Goal: Navigation & Orientation: Find specific page/section

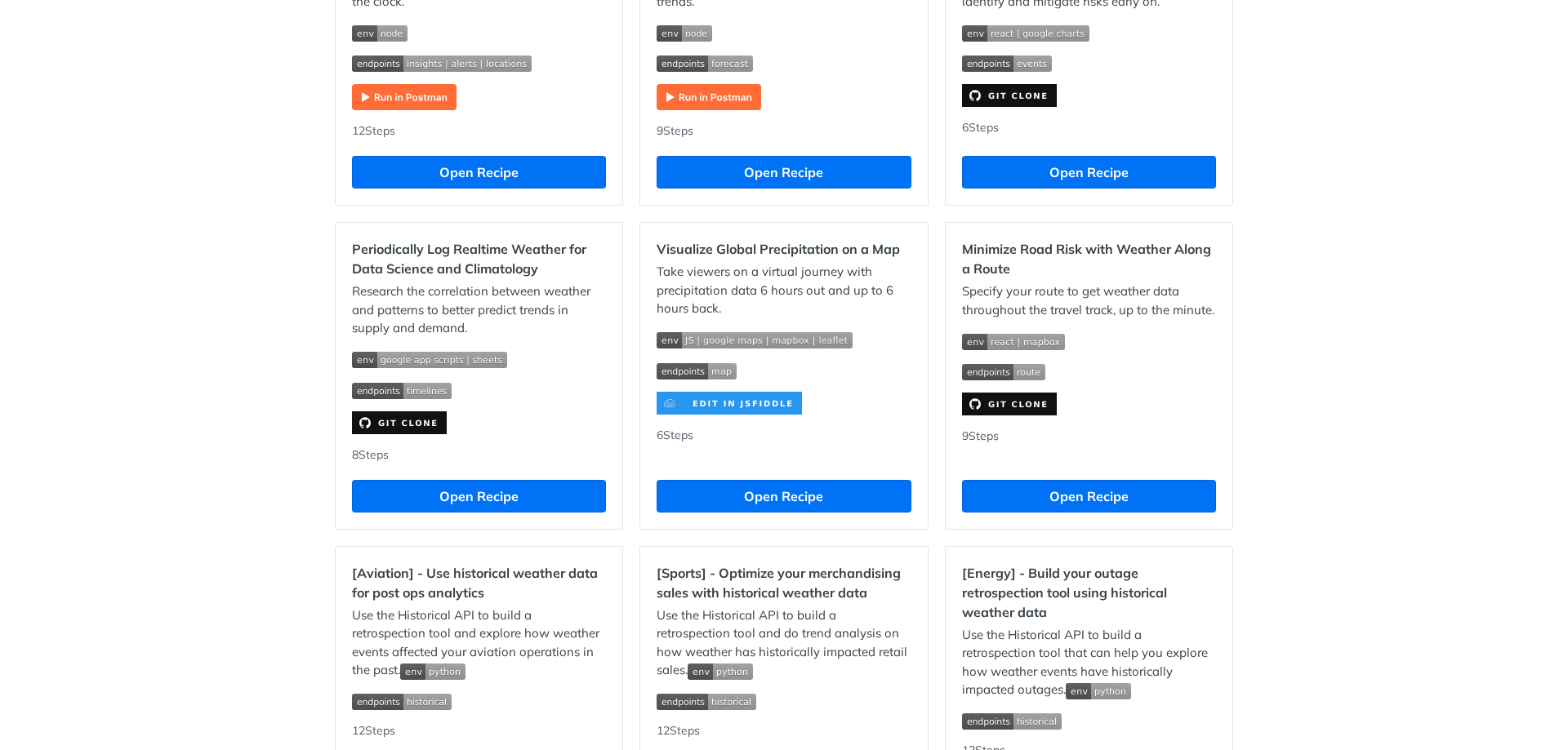
scroll to position [1413, 0]
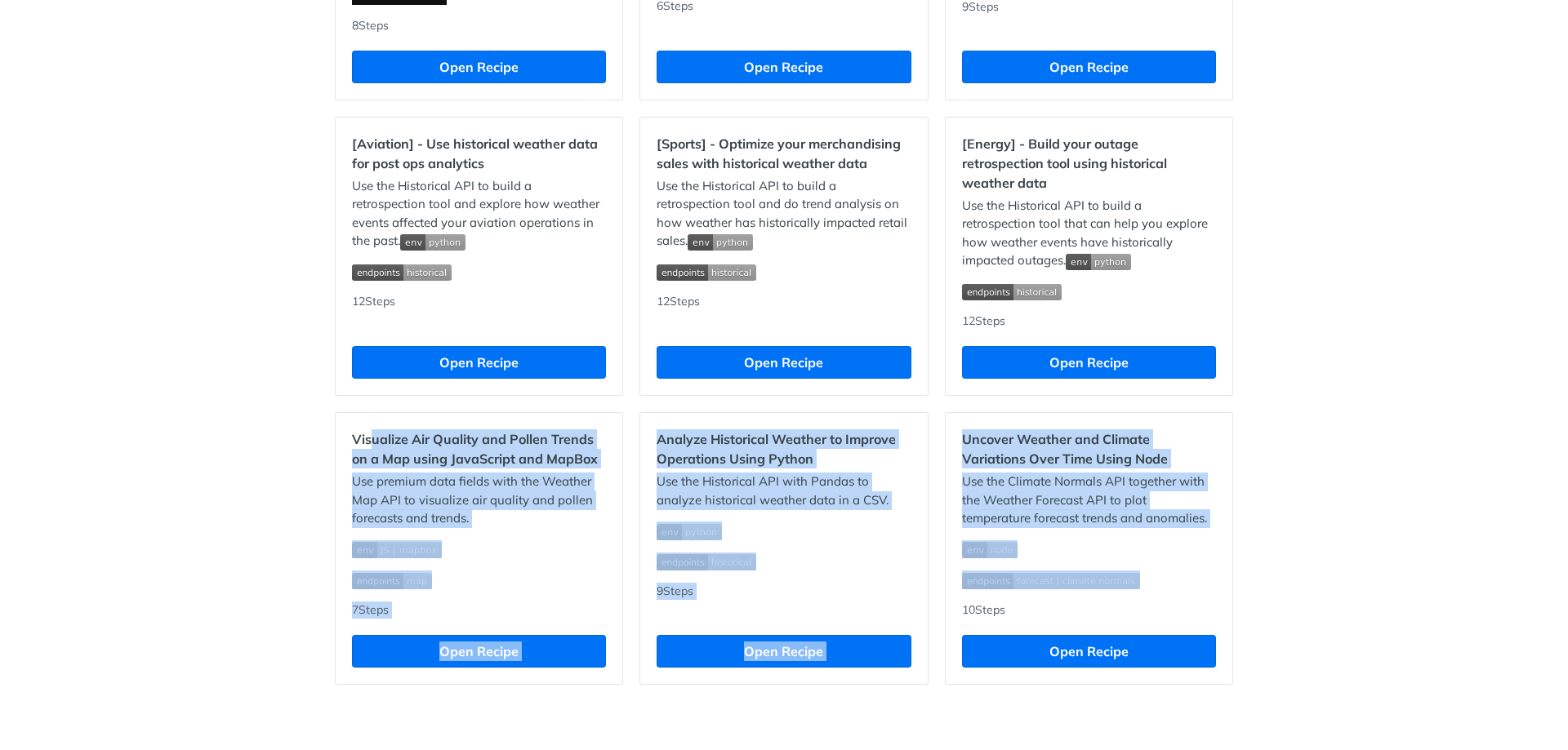
drag, startPoint x: 1215, startPoint y: 574, endPoint x: 288, endPoint y: 447, distance: 935.7
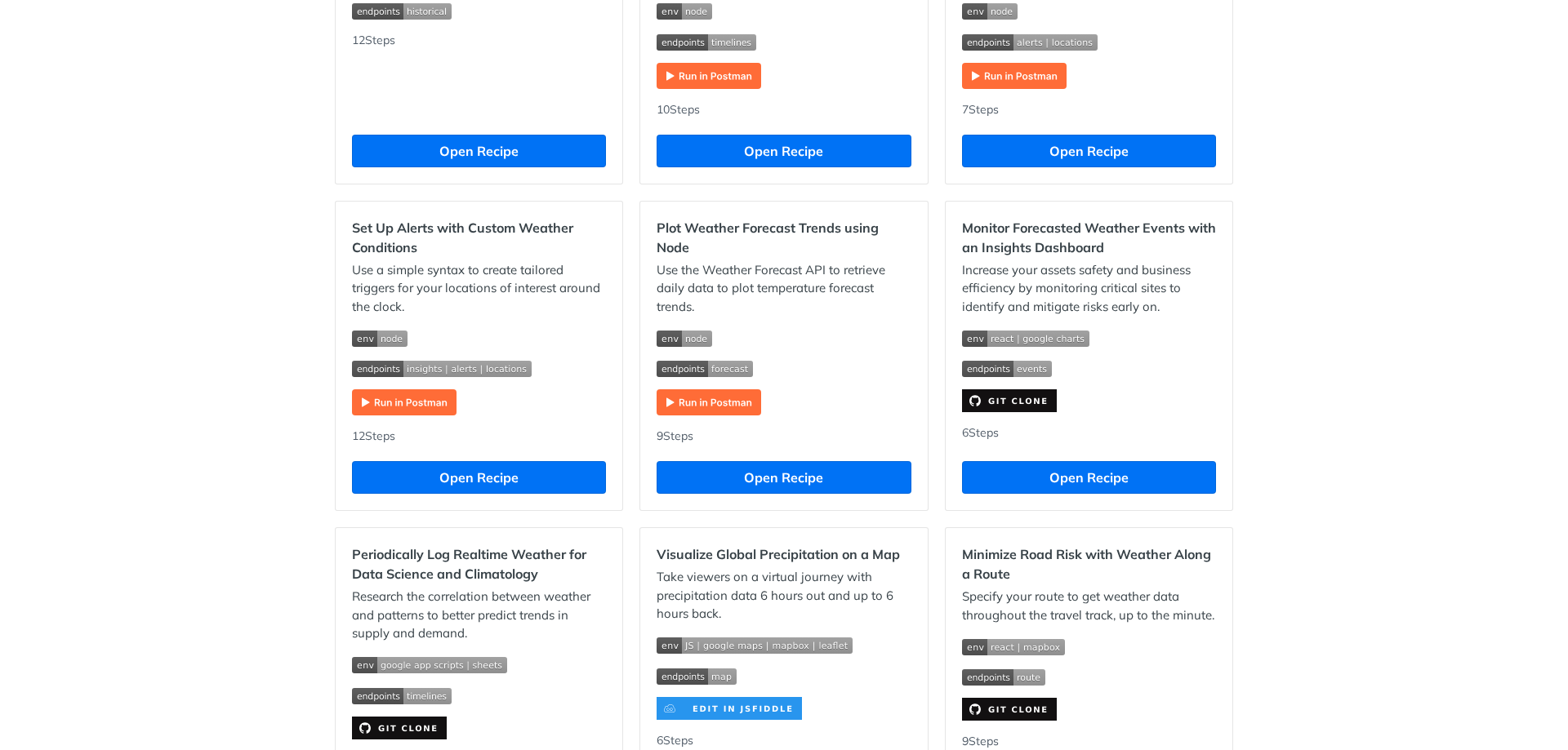
click at [254, 373] on div "Recipes [Logistics] - Optimize operations to meet SLAs with historical weather …" at bounding box center [784, 448] width 1568 height 2075
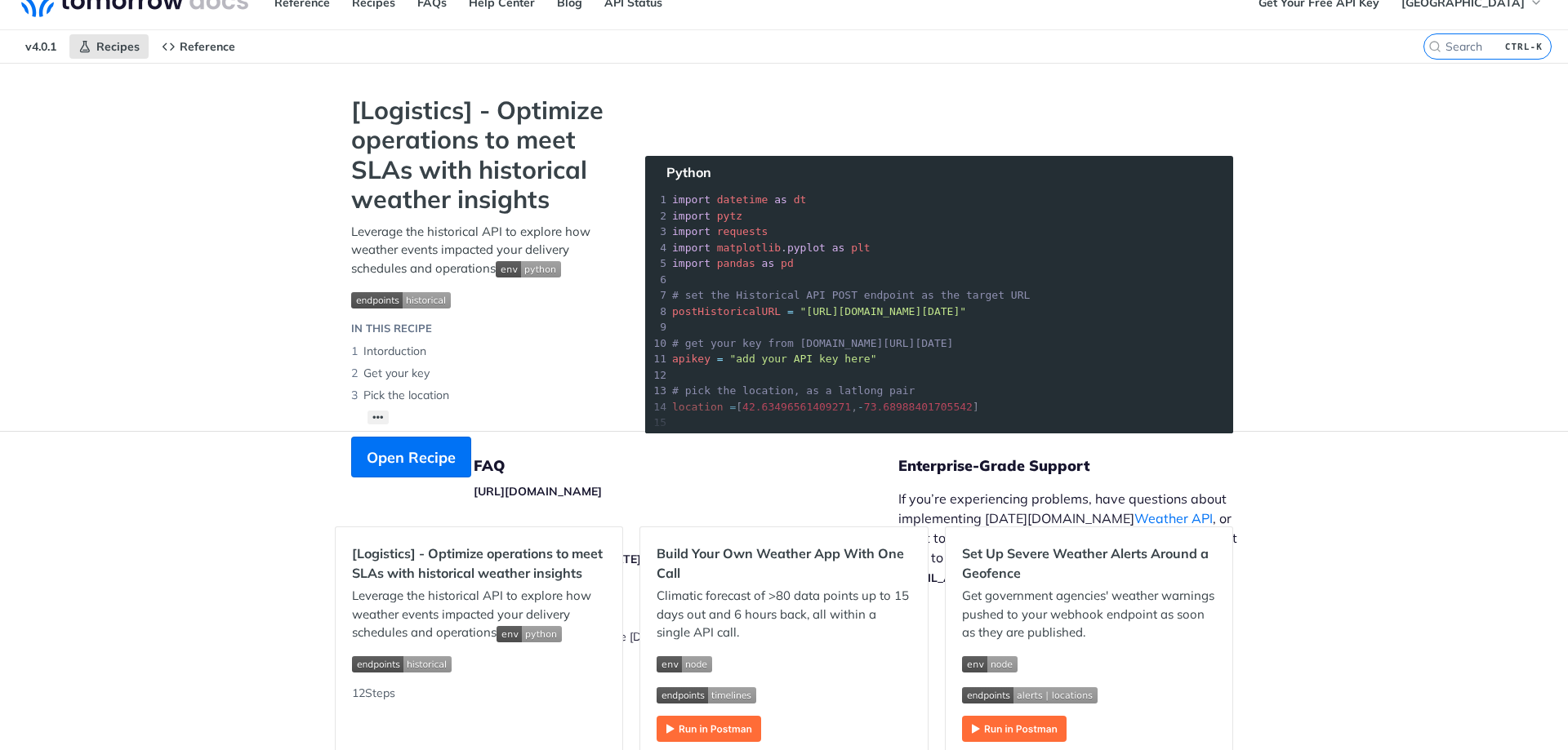
scroll to position [0, 0]
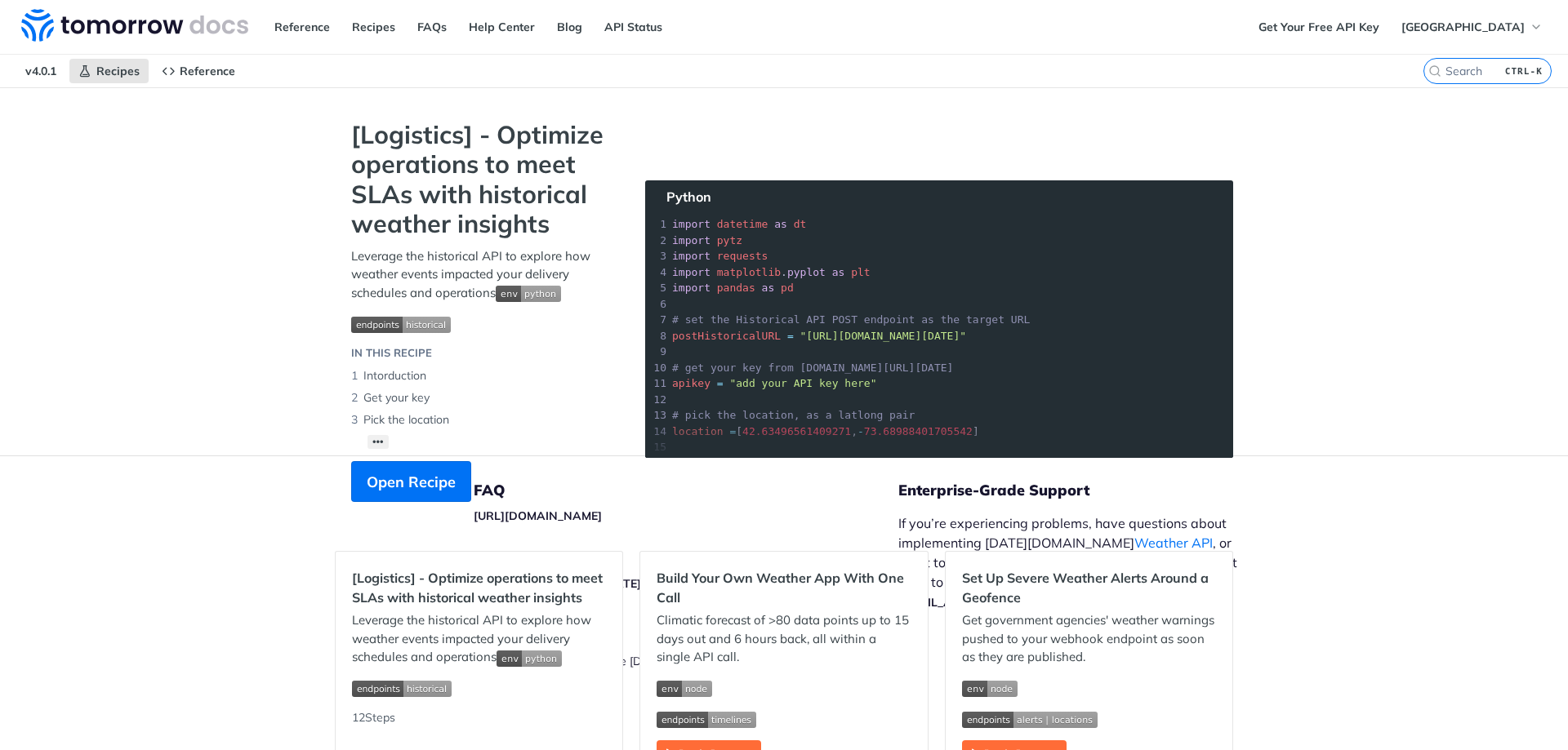
click at [208, 71] on span "Reference" at bounding box center [207, 71] width 56 height 15
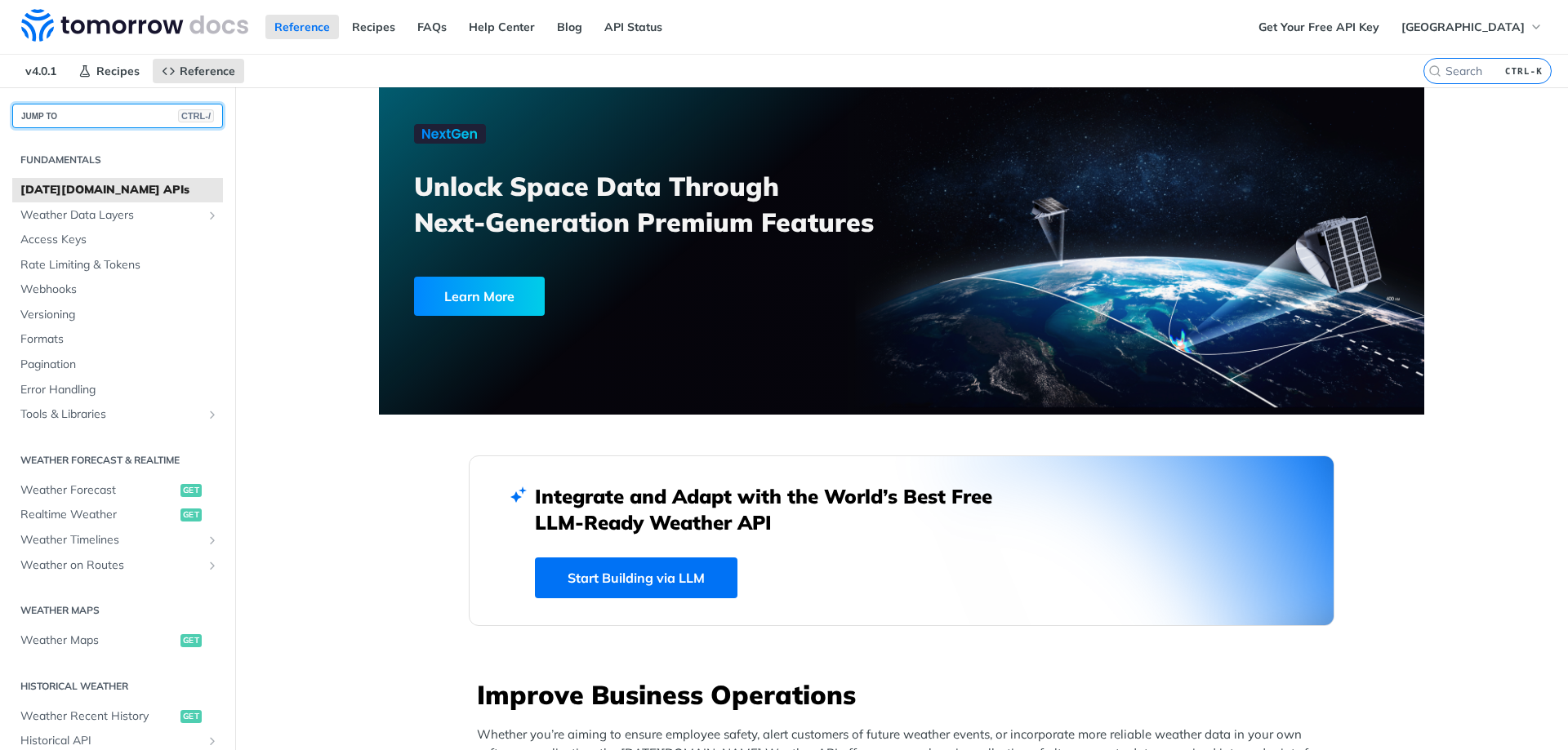
click at [95, 116] on button "JUMP TO CTRL-/" at bounding box center [117, 116] width 211 height 24
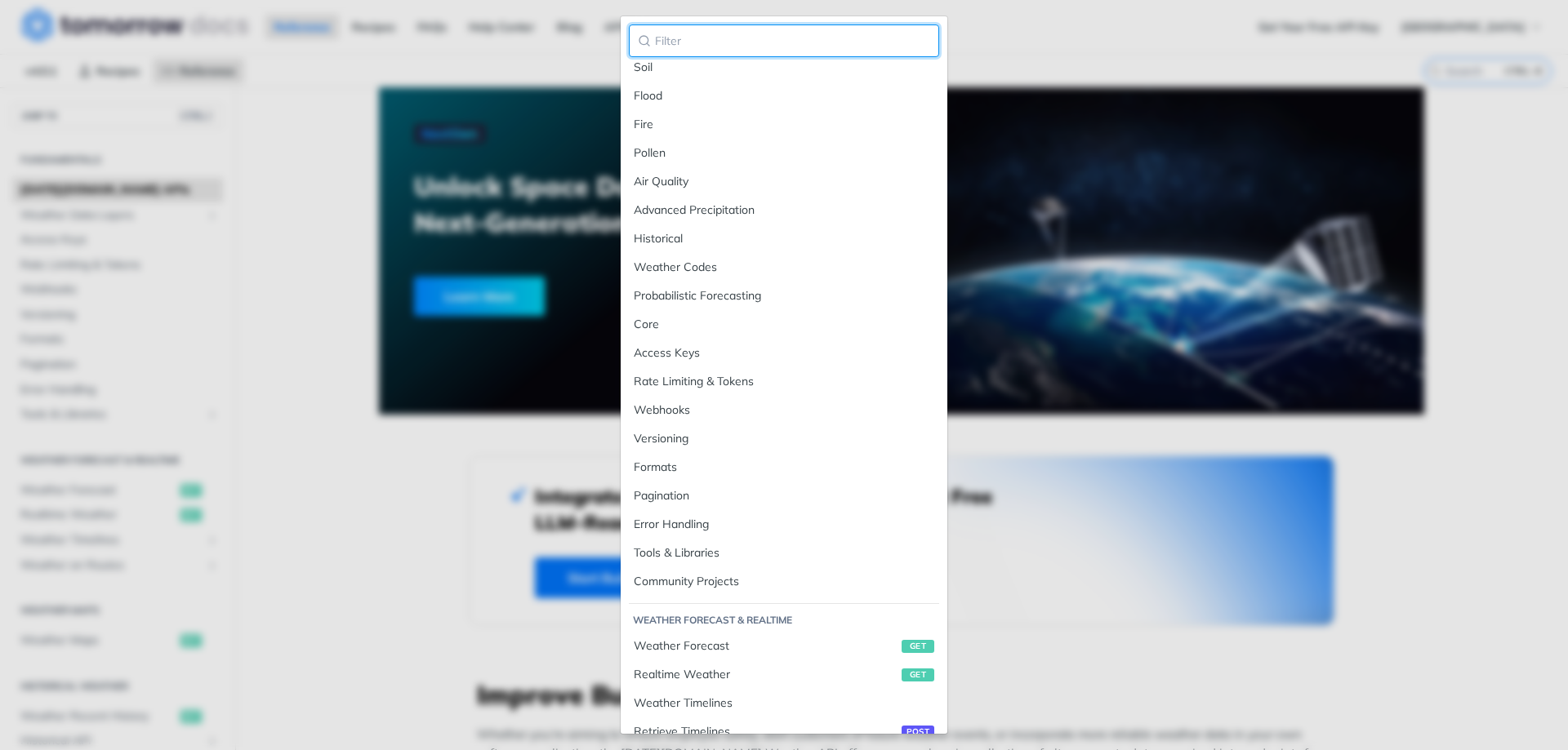
scroll to position [232, 0]
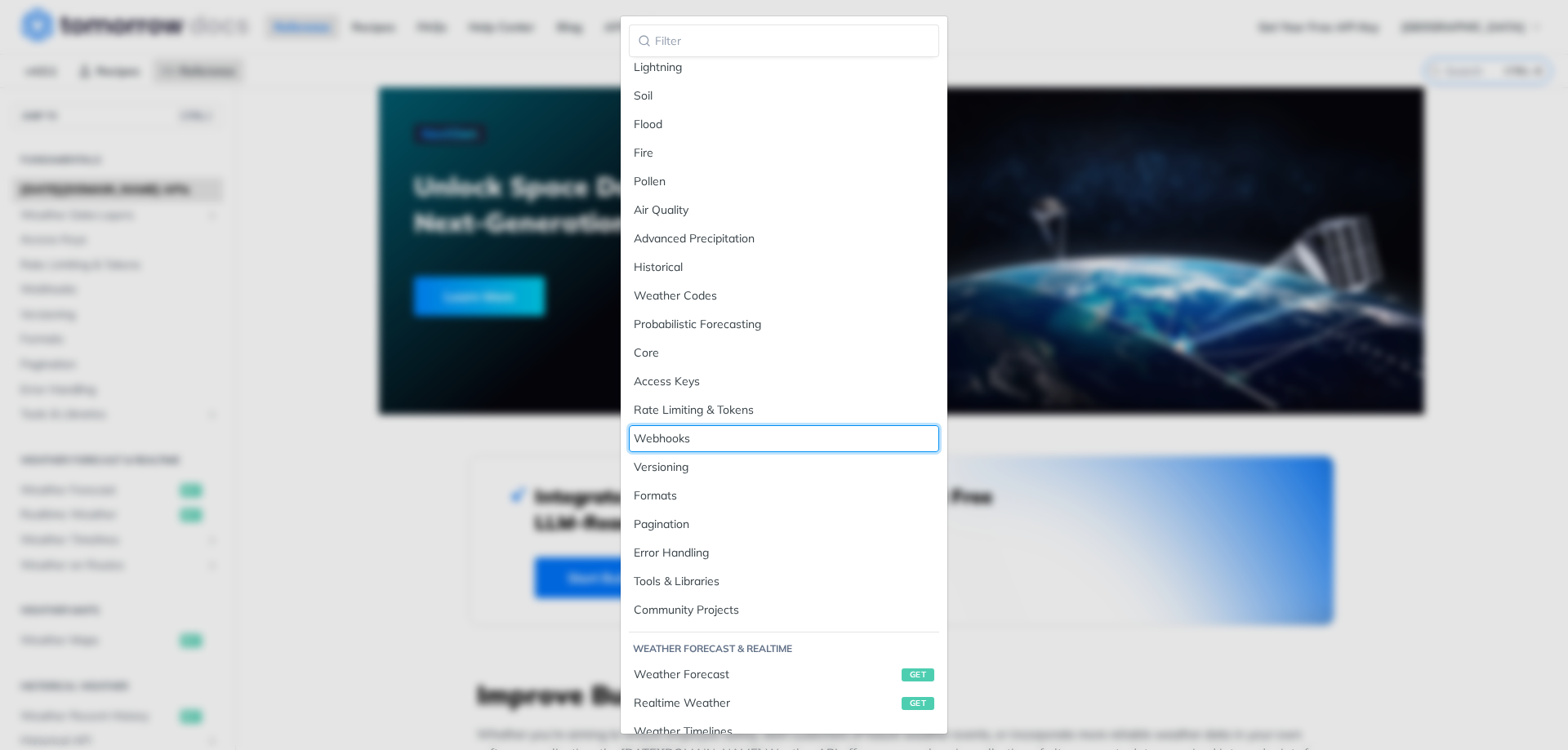
drag, startPoint x: 826, startPoint y: 451, endPoint x: 938, endPoint y: 377, distance: 134.2
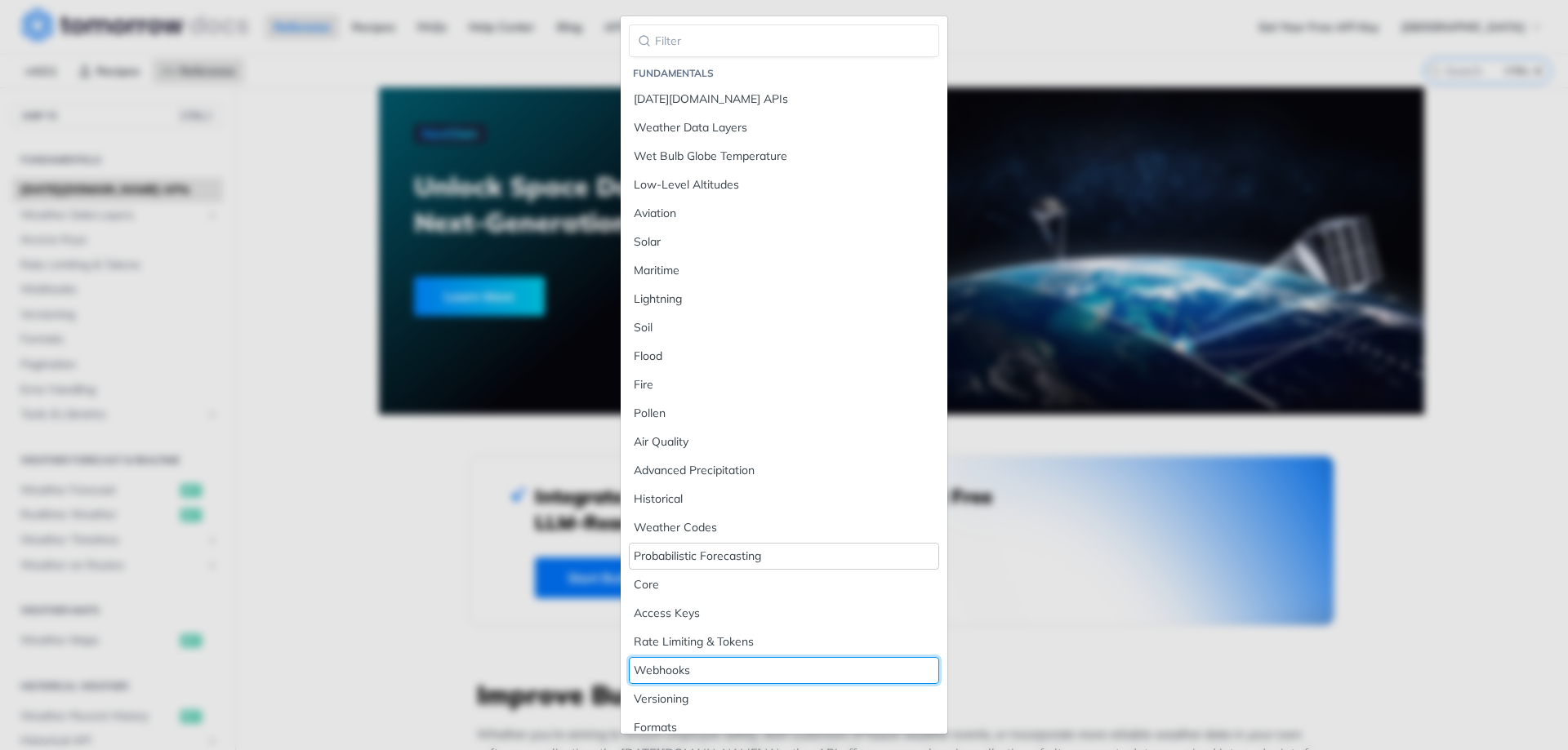
scroll to position [81, 0]
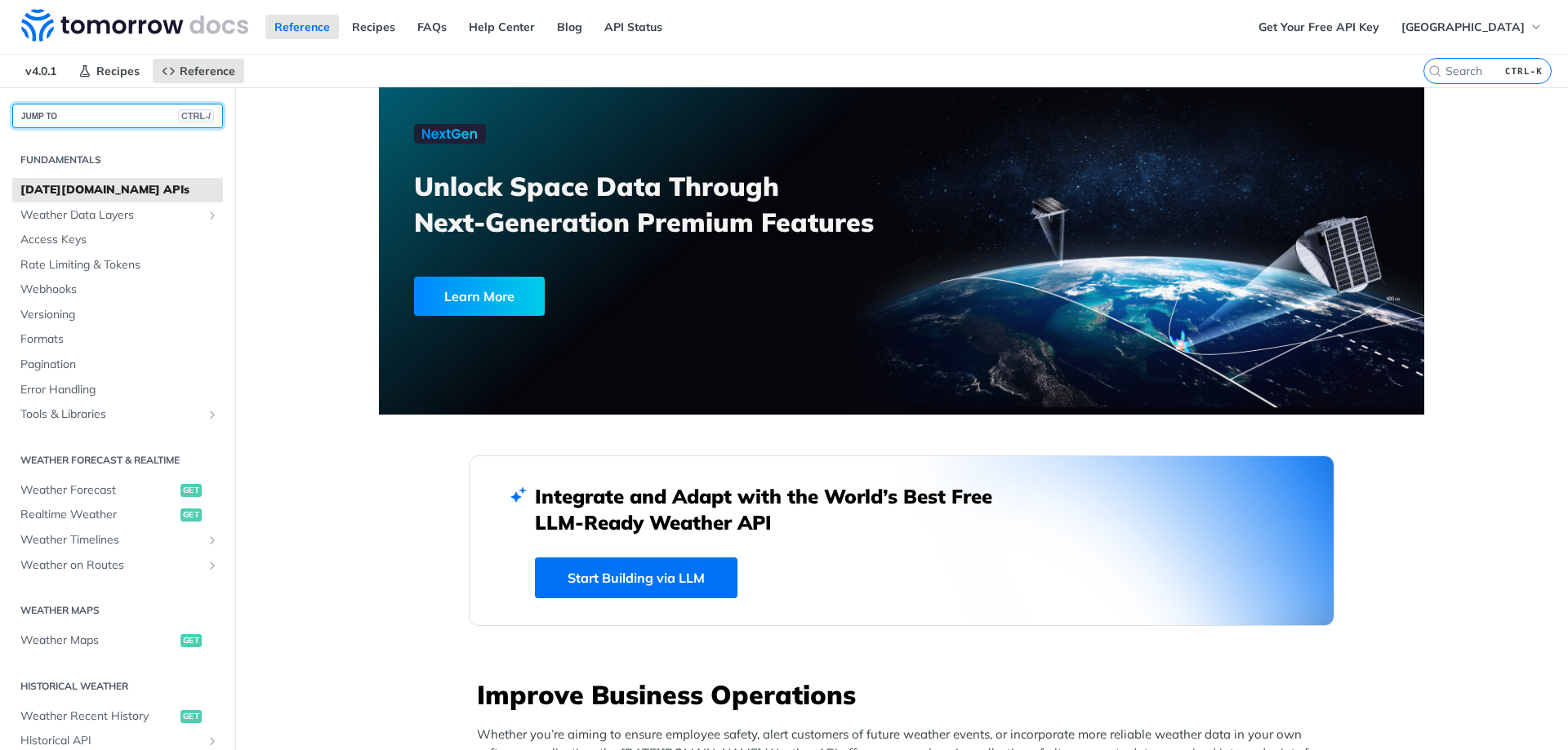
click at [92, 106] on button "JUMP TO CTRL-/" at bounding box center [117, 116] width 211 height 24
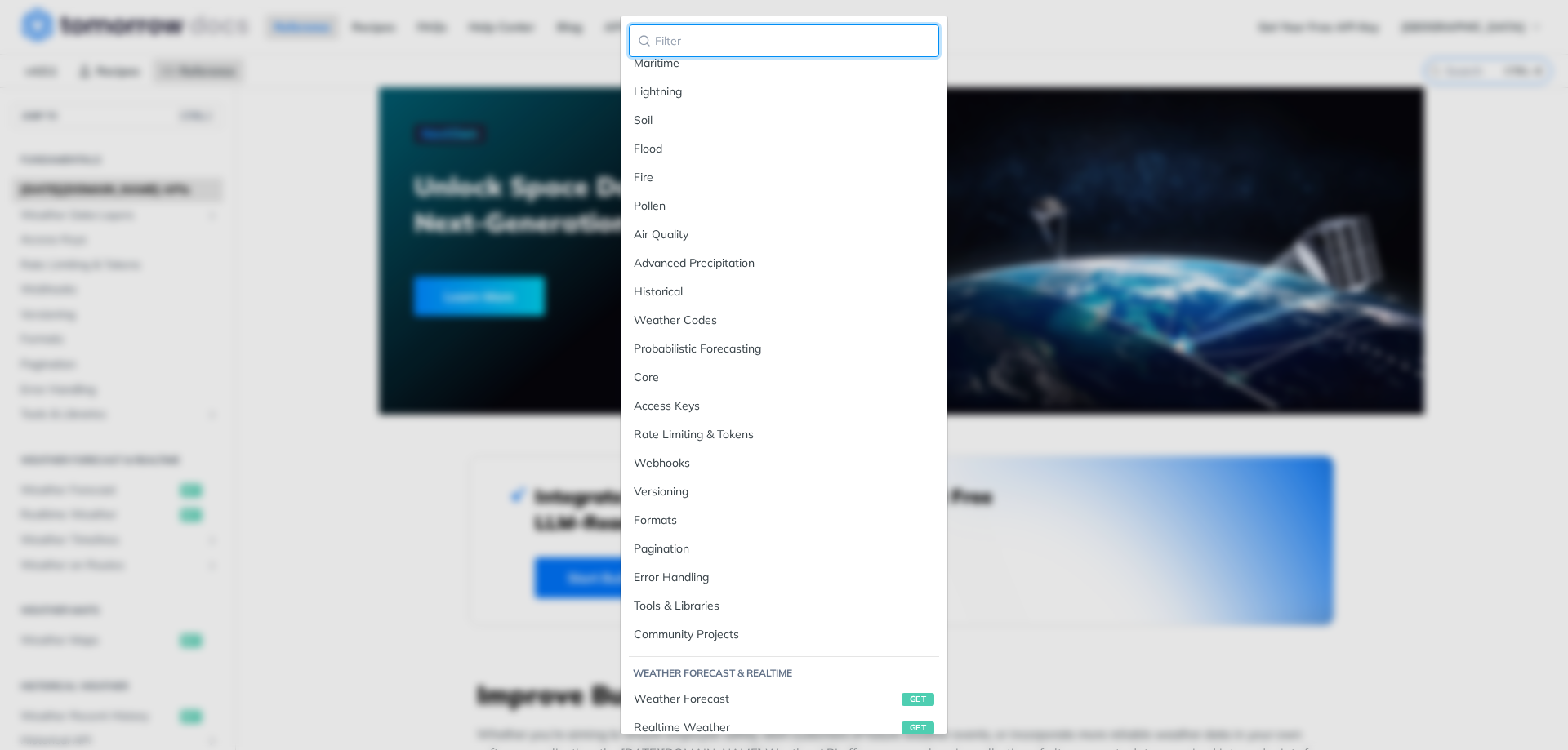
scroll to position [0, 0]
